Goal: Information Seeking & Learning: Learn about a topic

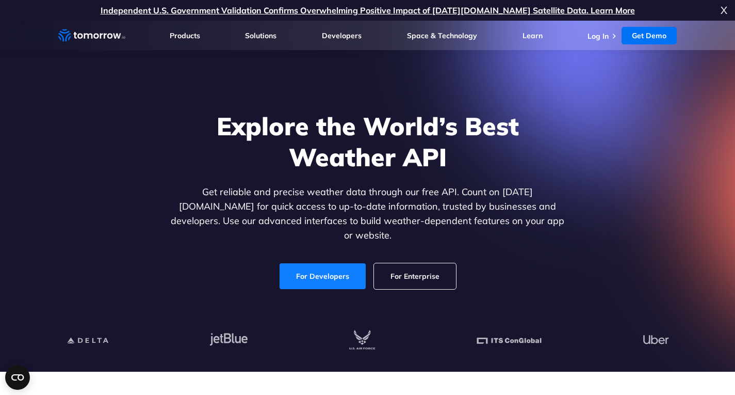
click at [308, 263] on link "For Developers" at bounding box center [323, 276] width 86 height 26
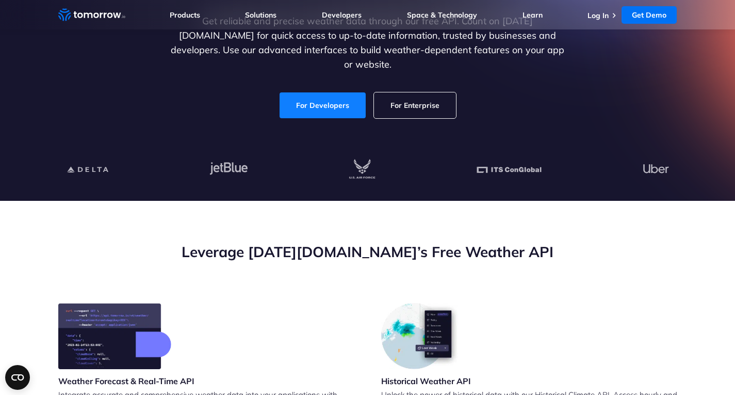
scroll to position [171, 0]
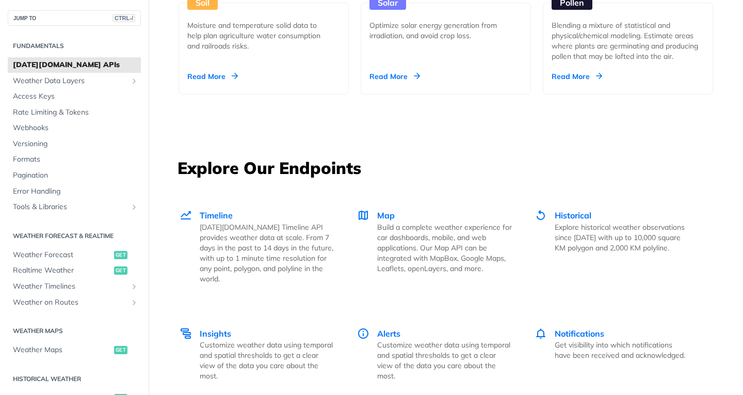
scroll to position [1281, 0]
click at [561, 216] on span "Historical" at bounding box center [572, 214] width 37 height 10
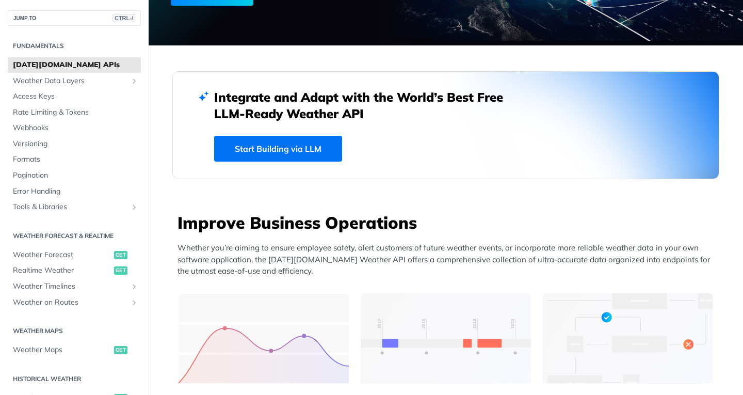
scroll to position [0, 0]
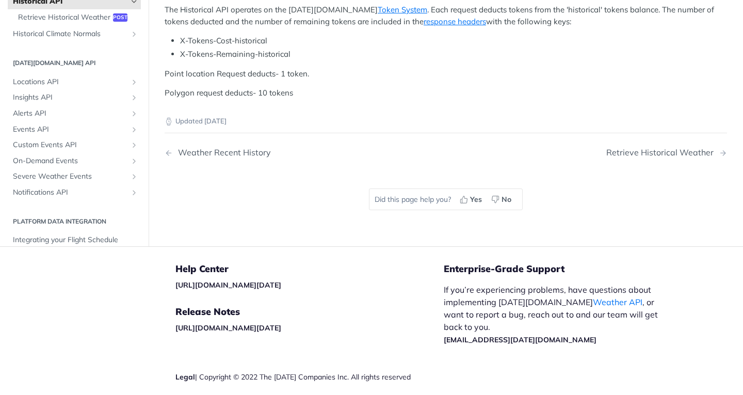
scroll to position [659, 0]
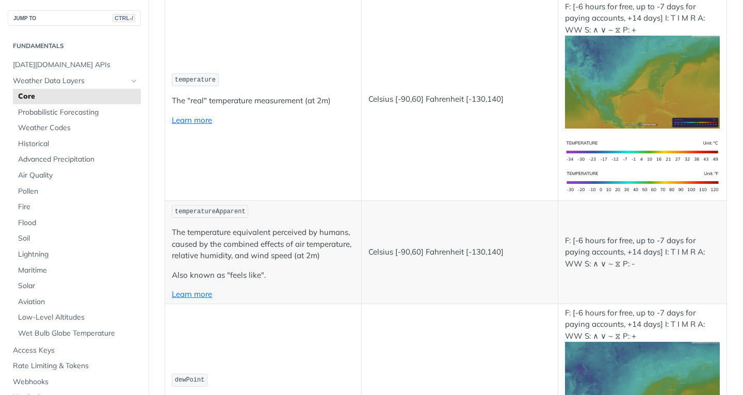
scroll to position [208, 0]
